Goal: Find specific page/section: Find specific page/section

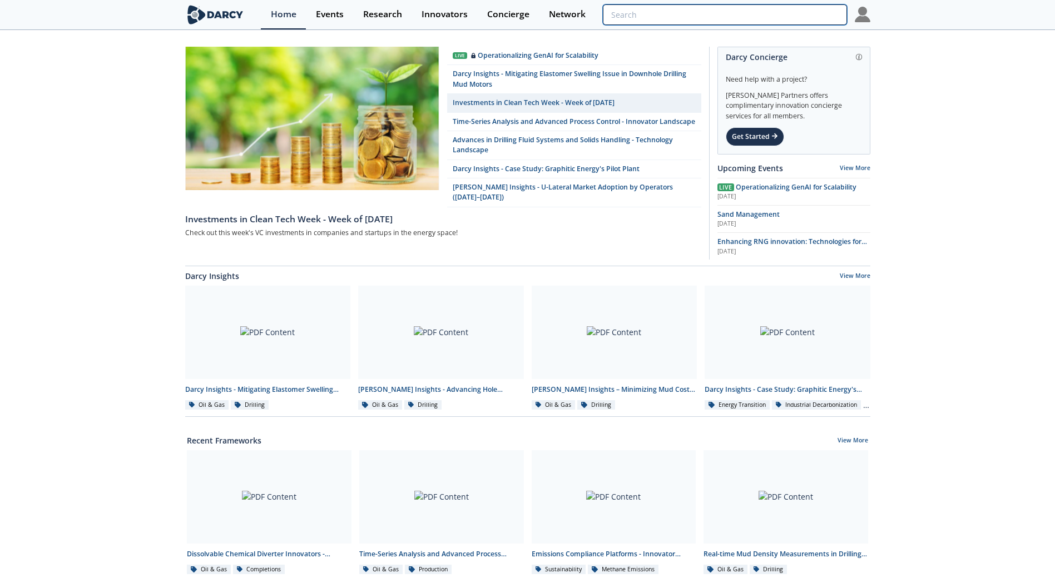
click at [788, 14] on input "search" at bounding box center [725, 14] width 244 height 21
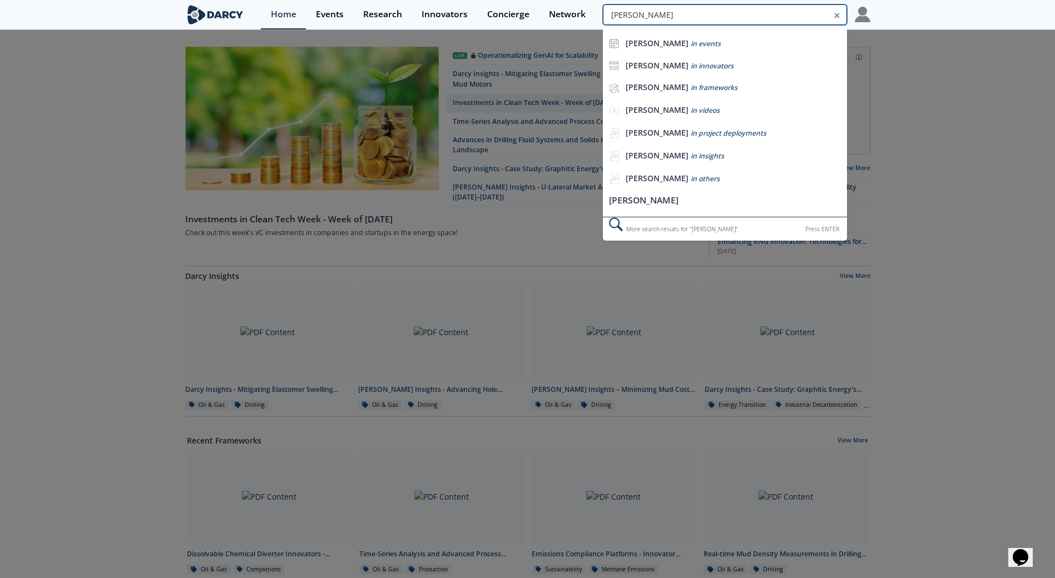
type input "[PERSON_NAME]"
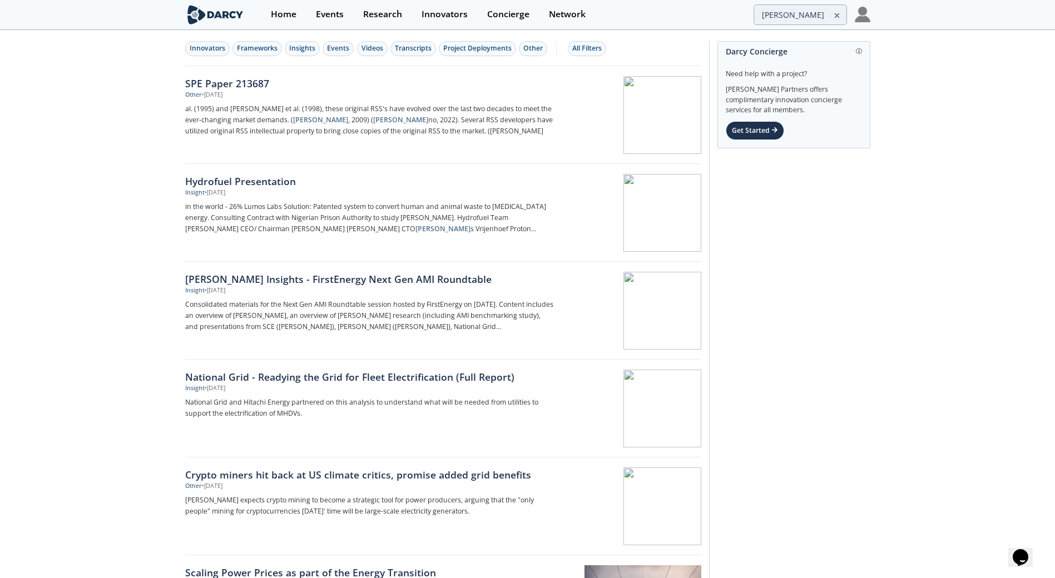
click at [838, 15] on icon at bounding box center [837, 16] width 4 height 4
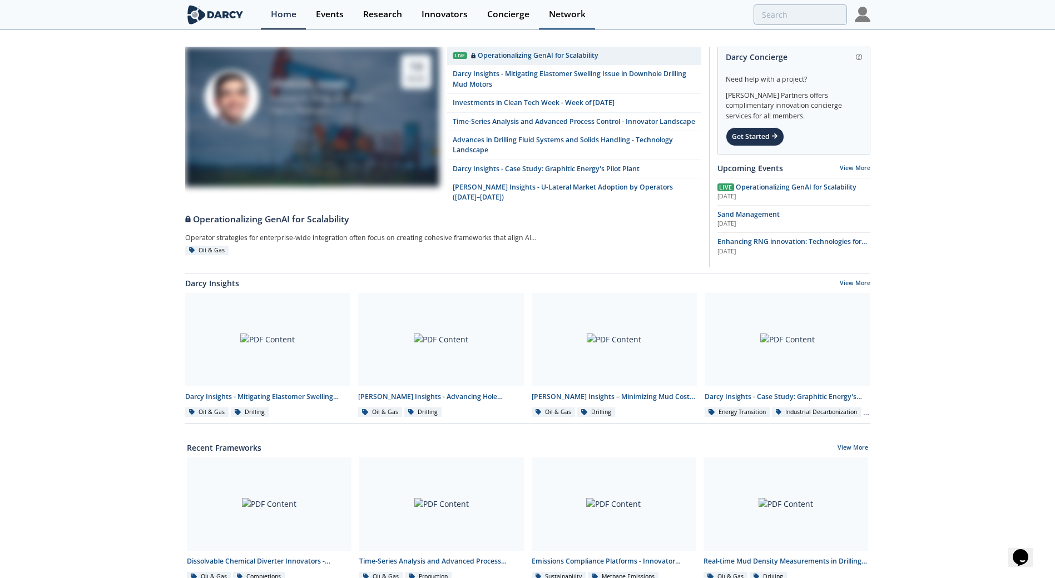
click at [571, 11] on div "Network" at bounding box center [567, 14] width 37 height 9
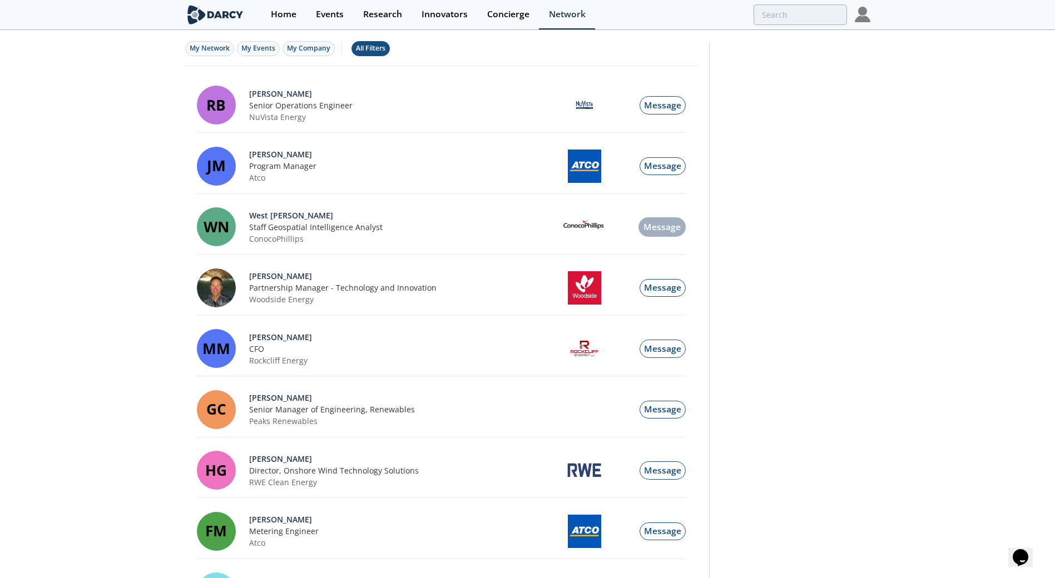
click at [361, 51] on div "All Filters" at bounding box center [370, 48] width 29 height 10
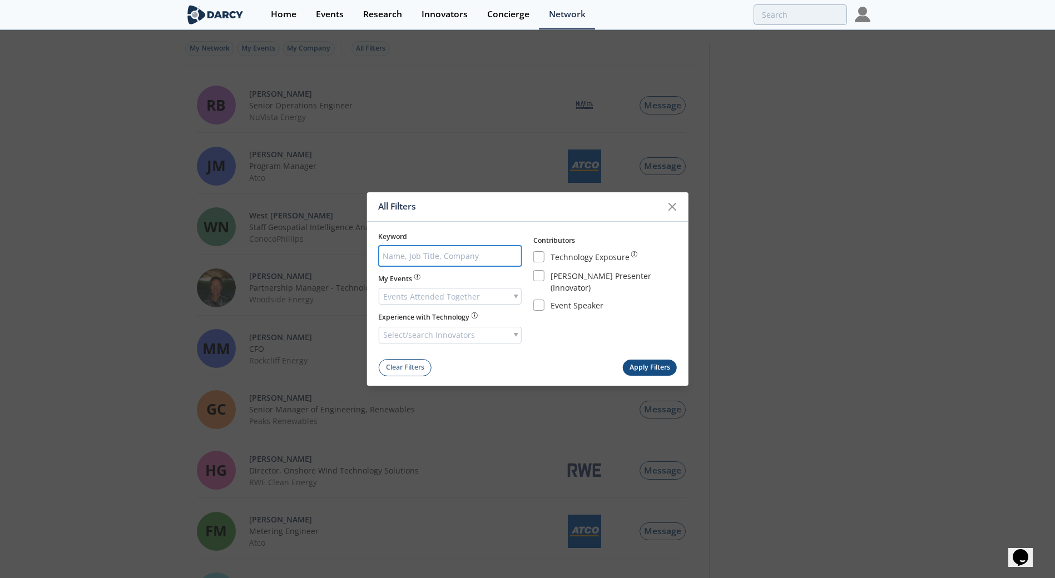
click at [486, 251] on input "search" at bounding box center [449, 256] width 143 height 21
type input "[PERSON_NAME]"
click at [622, 369] on button "Apply Filters" at bounding box center [649, 368] width 54 height 16
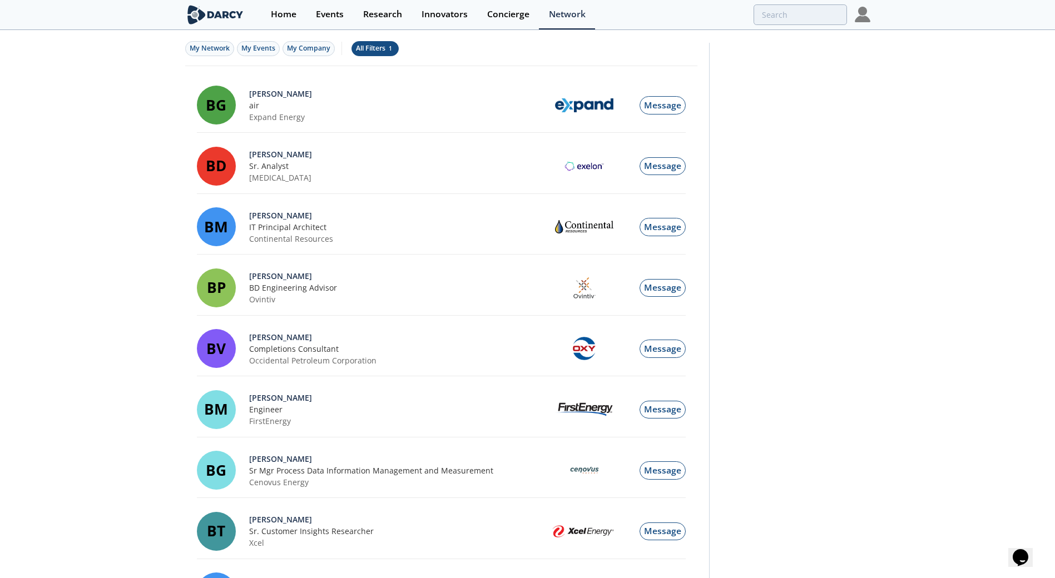
click at [374, 49] on div "All Filters 1" at bounding box center [375, 48] width 38 height 10
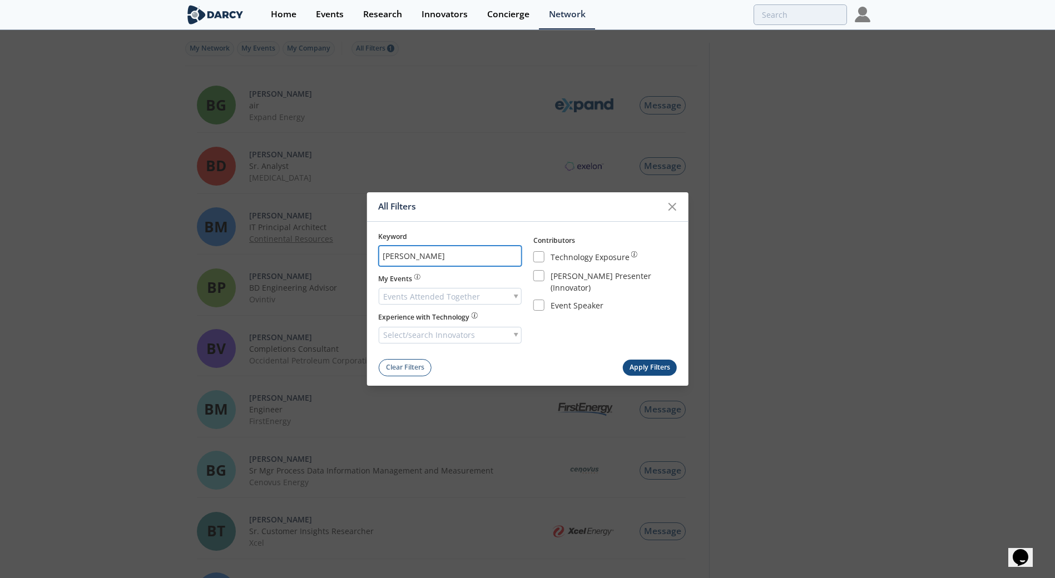
drag, startPoint x: 435, startPoint y: 255, endPoint x: 335, endPoint y: 244, distance: 101.2
click at [337, 250] on div "All Filters Keyword [PERSON_NAME] My Events Events Attended Together Experience…" at bounding box center [527, 289] width 1055 height 578
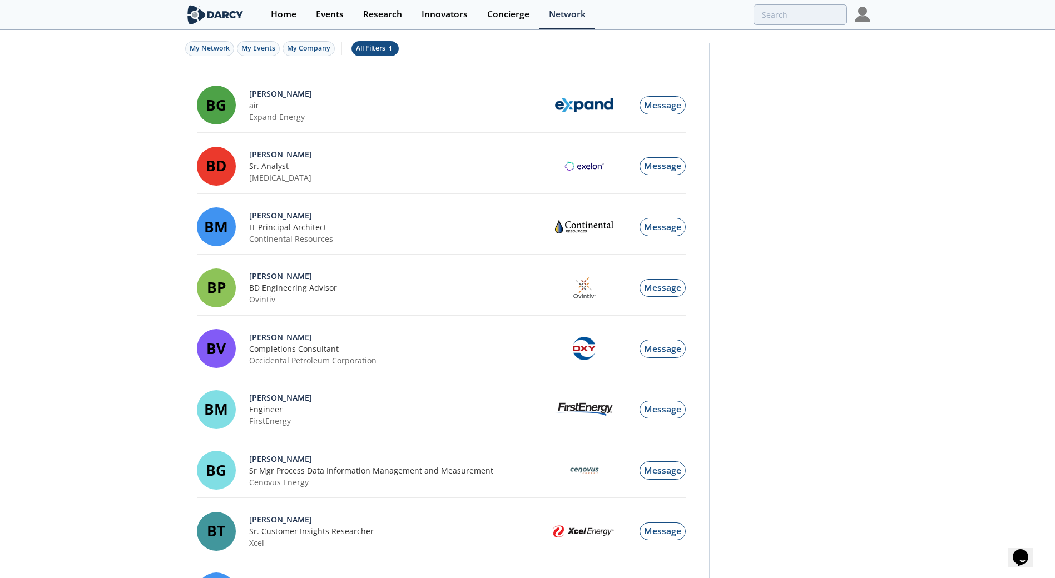
click at [367, 47] on div "All Filters 1" at bounding box center [375, 48] width 38 height 10
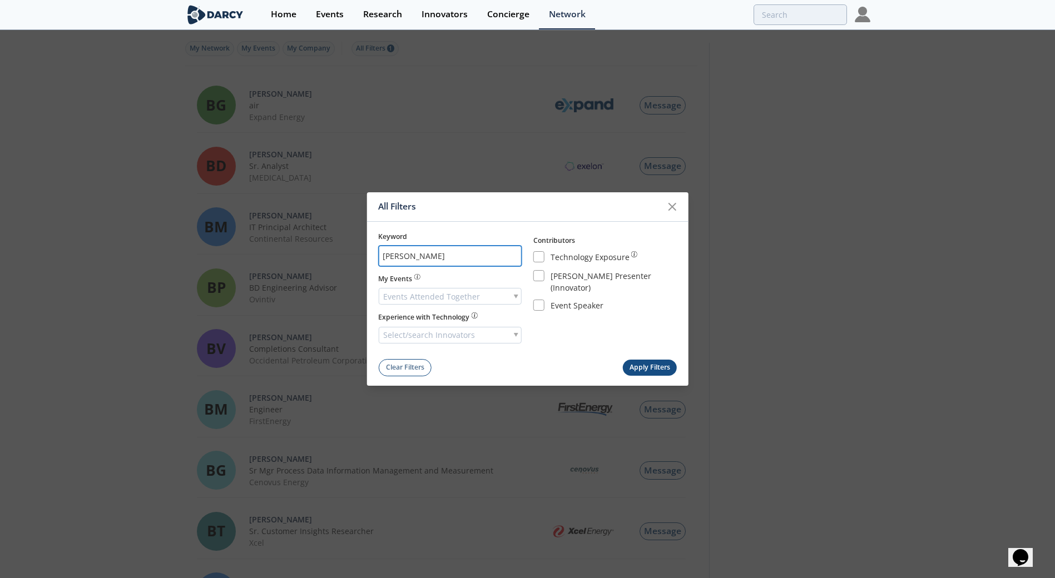
drag, startPoint x: 442, startPoint y: 256, endPoint x: 376, endPoint y: 257, distance: 66.2
click at [376, 257] on div "All Filters Keyword [PERSON_NAME] My Events Events Attended Together Experience…" at bounding box center [527, 289] width 1055 height 578
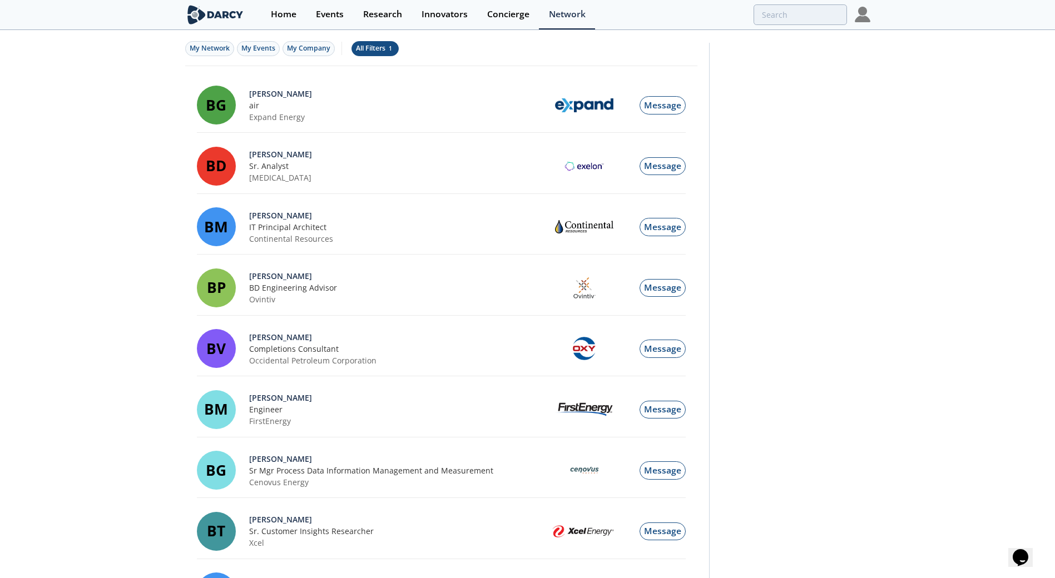
click at [356, 49] on div "All Filters 1" at bounding box center [375, 48] width 38 height 10
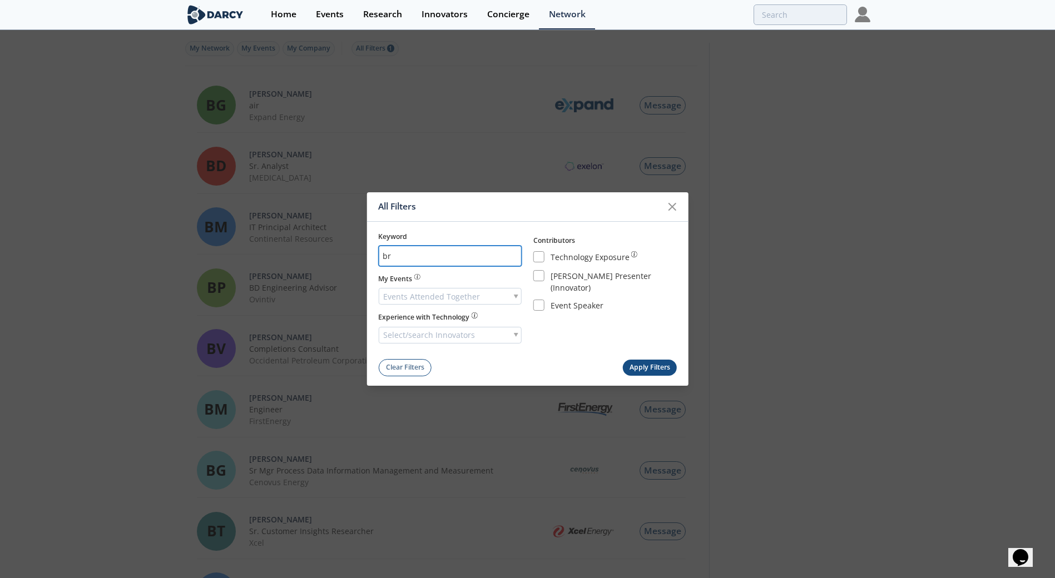
type input "b"
type input "hancammer"
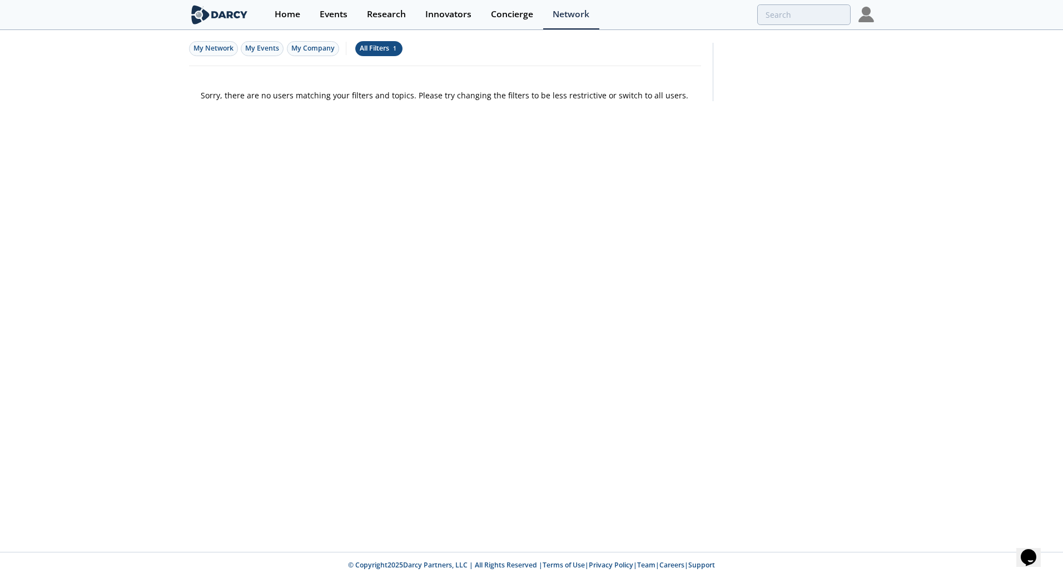
click at [372, 47] on div "All Filters 1" at bounding box center [379, 48] width 38 height 10
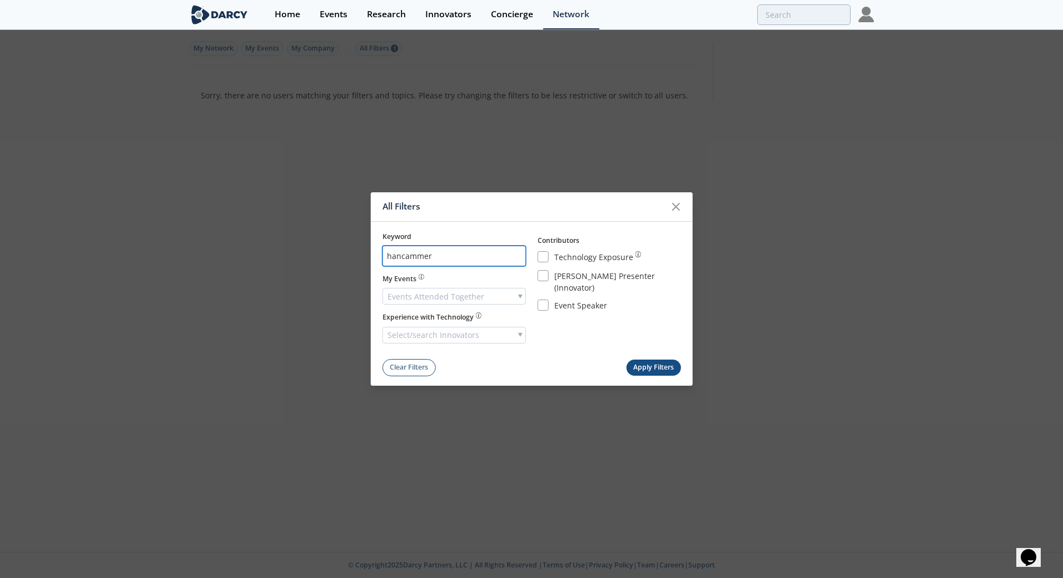
drag, startPoint x: 458, startPoint y: 256, endPoint x: 360, endPoint y: 252, distance: 98.5
click at [360, 252] on div "All Filters Keyword hancammer My Events Events Attended Together Experience wit…" at bounding box center [531, 289] width 1063 height 578
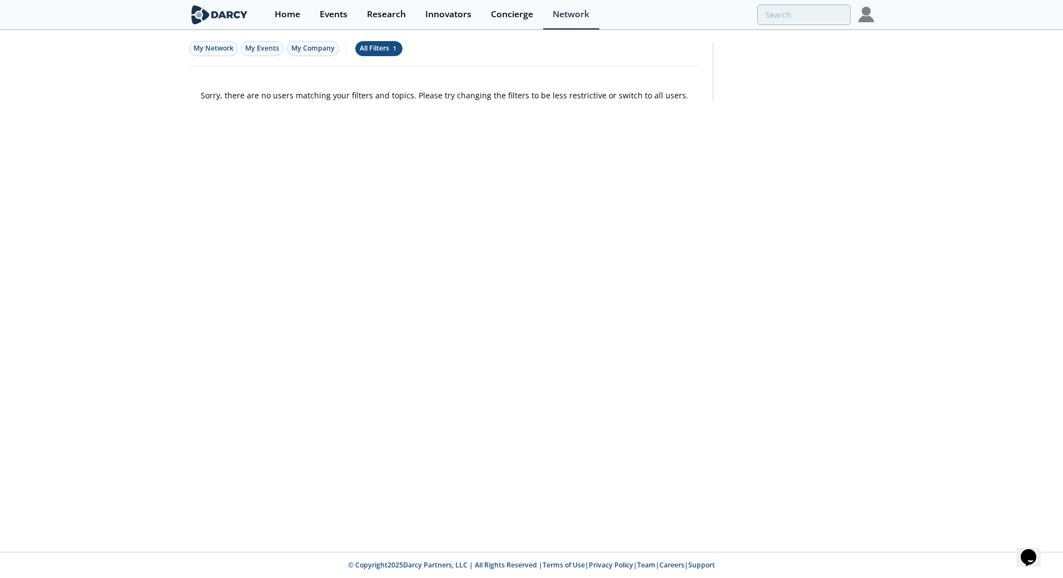
click at [389, 48] on div "All Filters 1" at bounding box center [379, 48] width 38 height 10
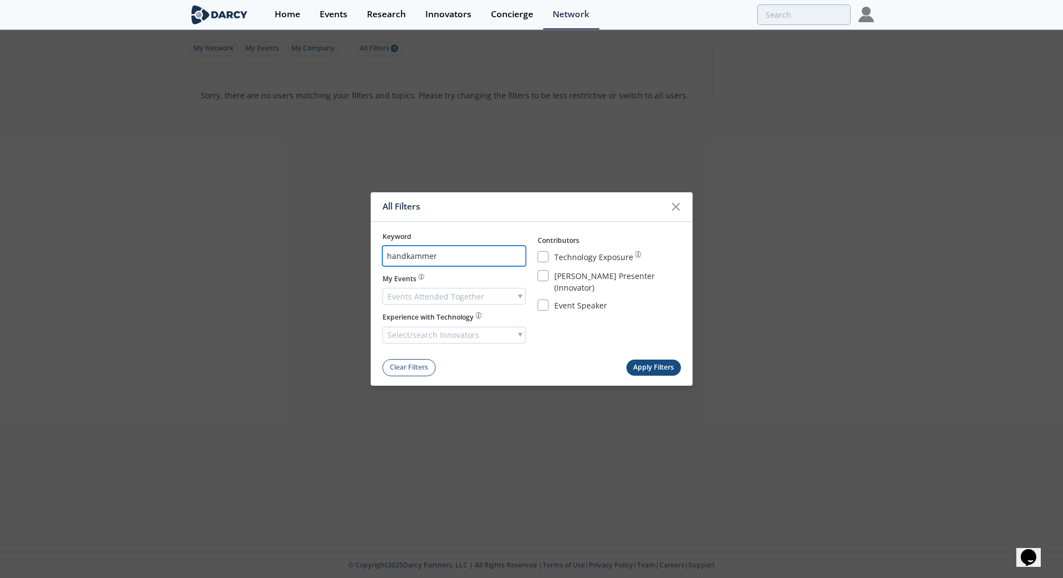
type input "handkammer"
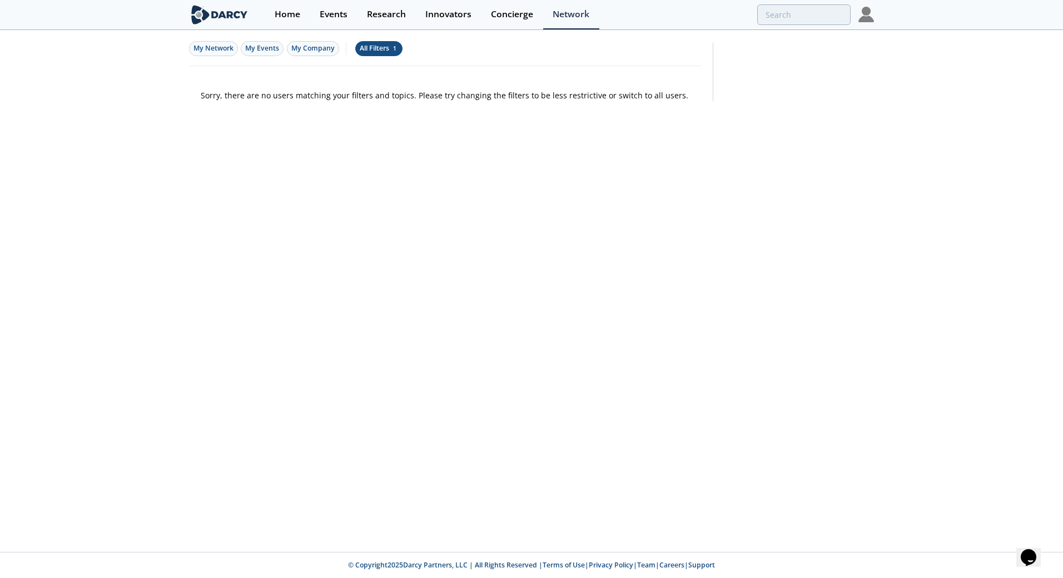
click at [379, 49] on div "All Filters 1" at bounding box center [379, 48] width 38 height 10
